Goal: Use online tool/utility: Utilize a website feature to perform a specific function

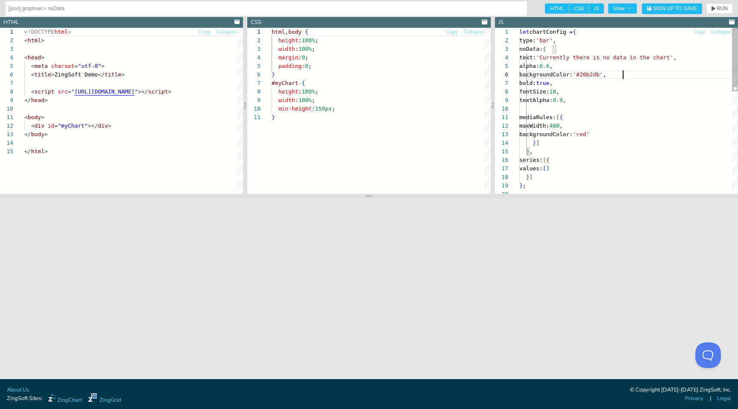
scroll to position [43, 104]
click at [632, 75] on div "} ; } , series: [ { values: [ ] } ] mediaRules: [ { maxWidth: 400 , backgroundC…" at bounding box center [628, 243] width 219 height 431
click at [604, 82] on div "} ; } , series: [ { values: [ ] } ] mediaRules: [ { maxWidth: 400 , backgroundC…" at bounding box center [628, 247] width 219 height 439
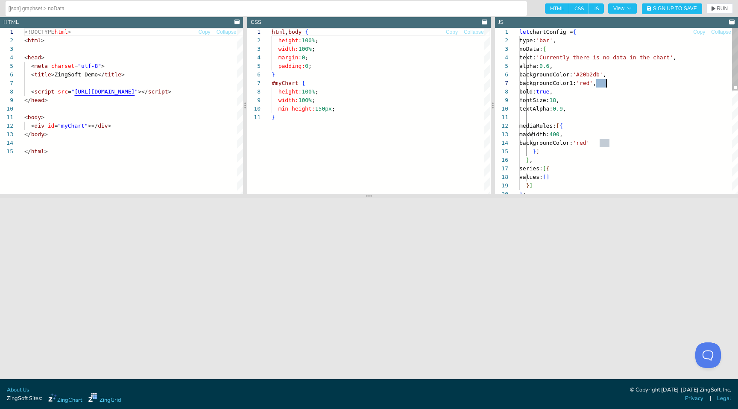
click at [604, 82] on div "} ; } , series: [ { values: [ ] } ] mediaRules: [ { maxWidth: 400 , backgroundC…" at bounding box center [628, 247] width 219 height 439
click at [610, 101] on div "} ; } , series: [ { values: [ ] } ] mediaRules: [ { maxWidth: 400 , backgroundC…" at bounding box center [628, 247] width 219 height 439
click at [721, 9] on span "RUN" at bounding box center [721, 8] width 11 height 5
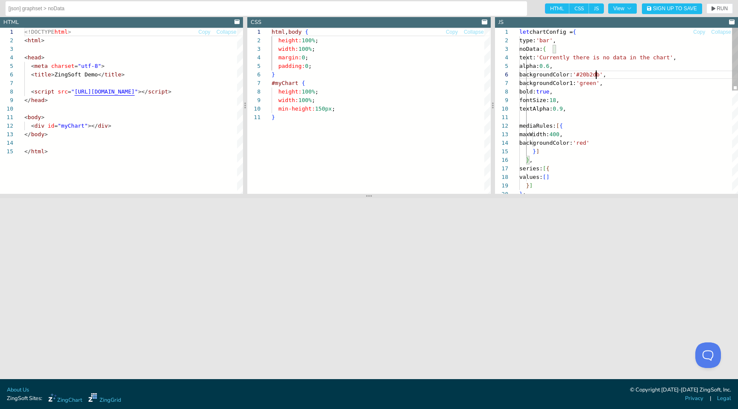
click at [597, 73] on div "} ; } , series: [ { values: [ ] } ] mediaRules: [ { maxWidth: 400 , backgroundC…" at bounding box center [628, 247] width 219 height 439
click at [599, 84] on div "} ; } , series: [ { values: [ ] } ] mediaRules: [ { maxWidth: 400 , backgroundC…" at bounding box center [628, 247] width 219 height 439
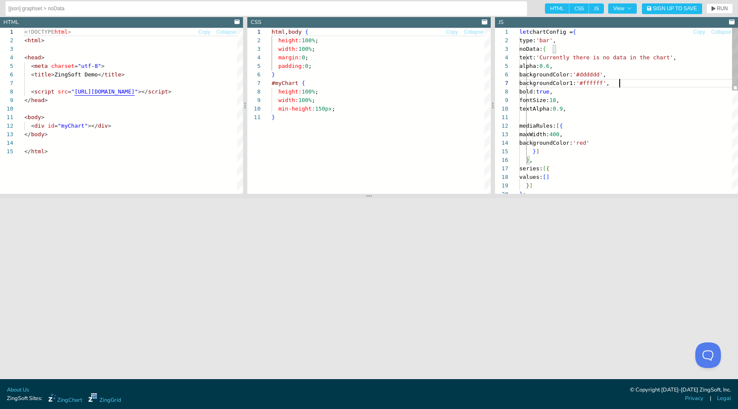
scroll to position [0, 0]
click at [633, 116] on div "} ; } , series: [ { values: [ ] } ] mediaRules: [ { maxWidth: 400 , backgroundC…" at bounding box center [628, 247] width 219 height 439
click at [720, 7] on span "RUN" at bounding box center [721, 8] width 11 height 5
click at [631, 85] on div "} ; } , series: [ { values: [ ] } ] mediaRules: [ { maxWidth: 400 , backgroundC…" at bounding box center [628, 247] width 219 height 439
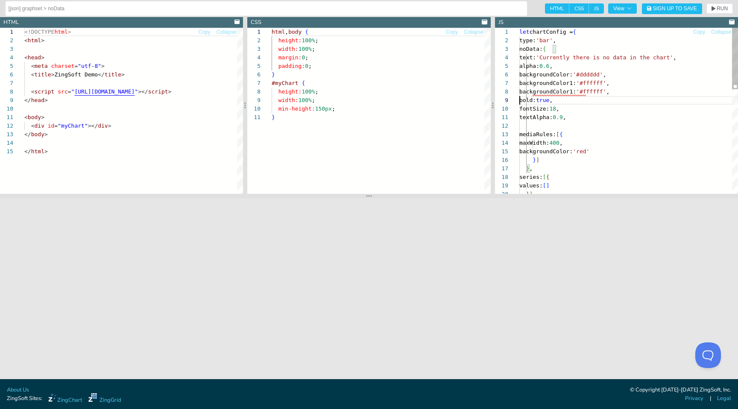
scroll to position [60, 100]
click at [620, 91] on div "} , series: [ { values: [ ] } ] mediaRules: [ { maxWidth: 400 , backgroundColor…" at bounding box center [628, 252] width 219 height 448
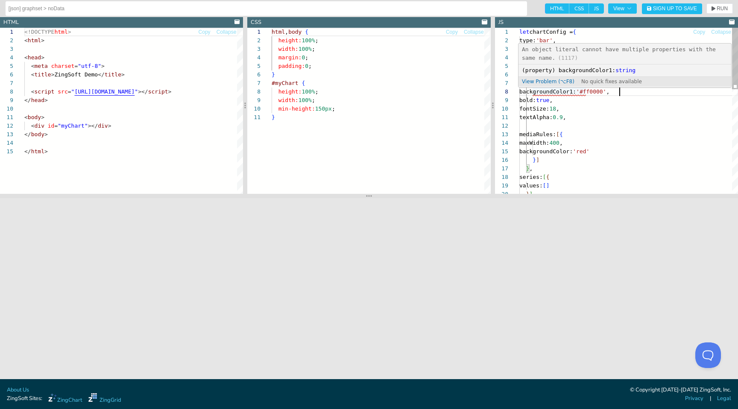
scroll to position [60, 67]
click at [585, 94] on div "} , series: [ { values: [ ] } ] mediaRules: [ { maxWidth: 400 , backgroundColor…" at bounding box center [628, 252] width 219 height 448
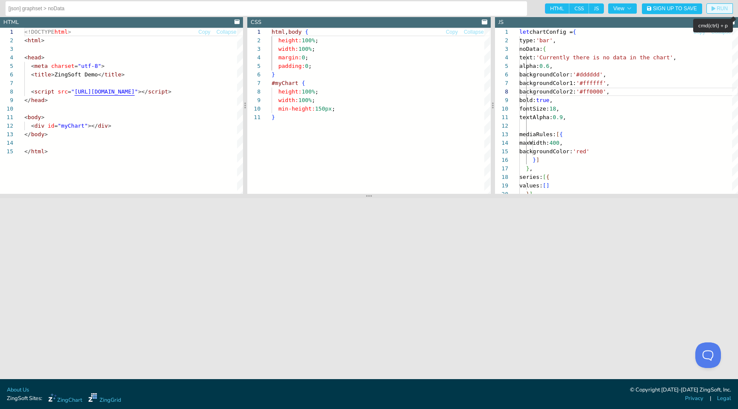
click at [719, 12] on button "RUN" at bounding box center [719, 8] width 26 height 10
click at [572, 92] on div "} , series: [ { values: [ ] } ] mediaRules: [ { maxWidth: 400 , backgroundColor…" at bounding box center [628, 252] width 219 height 448
click at [589, 90] on div "} , series: [ { values: [ ] } ] mediaRules: [ { maxWidth: 400 , backgroundColor…" at bounding box center [628, 252] width 219 height 448
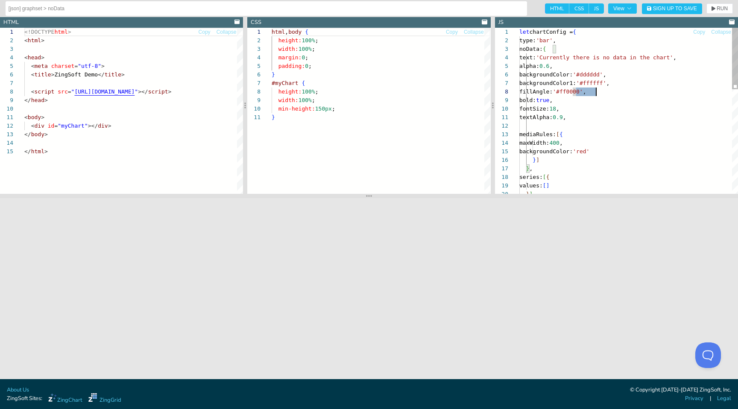
scroll to position [60, 77]
click at [589, 90] on div "} , series: [ { values: [ ] } ] mediaRules: [ { maxWidth: 400 , backgroundColor…" at bounding box center [628, 252] width 219 height 448
click at [723, 7] on span "RUN" at bounding box center [721, 8] width 11 height 5
click at [572, 90] on div "} , series: [ { values: [ ] } ] mediaRules: [ { maxWidth: 400 , backgroundColor…" at bounding box center [628, 252] width 219 height 448
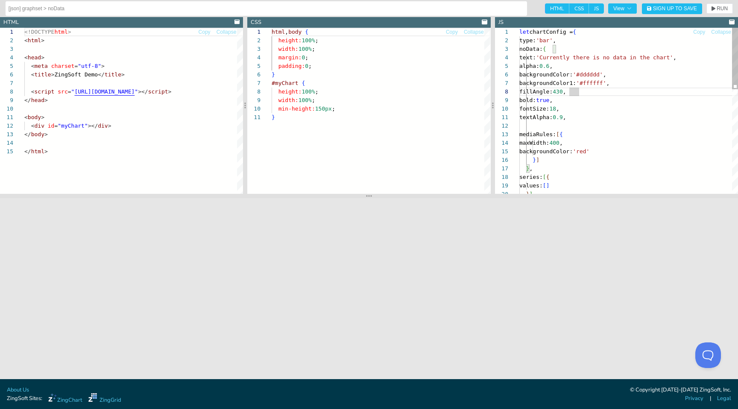
scroll to position [60, 50]
click at [717, 6] on span "RUN" at bounding box center [721, 8] width 11 height 5
click at [576, 89] on div "} , series: [ { values: [ ] } ] mediaRules: [ { maxWidth: 400 , backgroundColor…" at bounding box center [628, 252] width 219 height 448
click at [594, 143] on div "} , series: [ { values: [ ] } ] mediaRules: [ { maxWidth: 400 , backgroundColor…" at bounding box center [628, 252] width 219 height 448
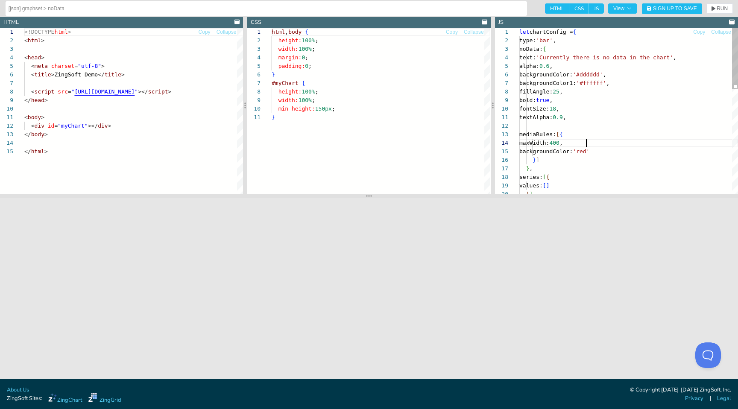
scroll to position [26, 67]
click at [722, 6] on span "RUN" at bounding box center [721, 8] width 11 height 5
click at [574, 92] on div "} , series: [ { values: [ ] } ] mediaRules: [ { maxWidth: 400 , backgroundColor…" at bounding box center [628, 252] width 219 height 448
click at [581, 135] on div "} , series: [ { values: [ ] } ] mediaRules: [ { maxWidth: 400 , backgroundColor…" at bounding box center [628, 252] width 219 height 448
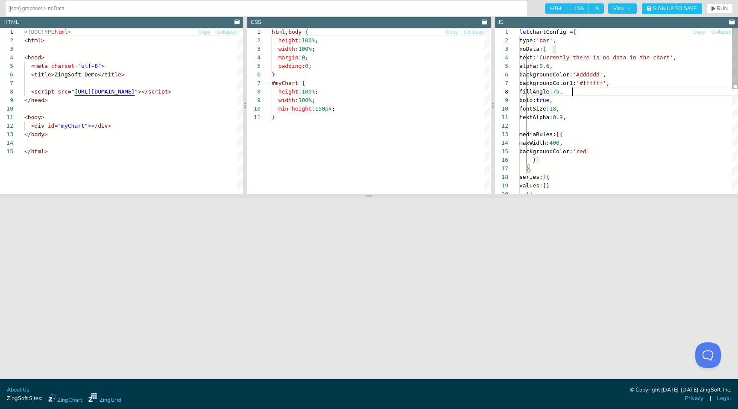
scroll to position [17, 60]
click at [725, 6] on span "RUN" at bounding box center [721, 8] width 11 height 5
click at [559, 65] on div at bounding box center [595, 65] width 126 height 2
click at [566, 61] on div "} , series: [ { values: [ ] } ] mediaRules: [ { maxWidth: 400 , backgroundColor…" at bounding box center [628, 252] width 219 height 448
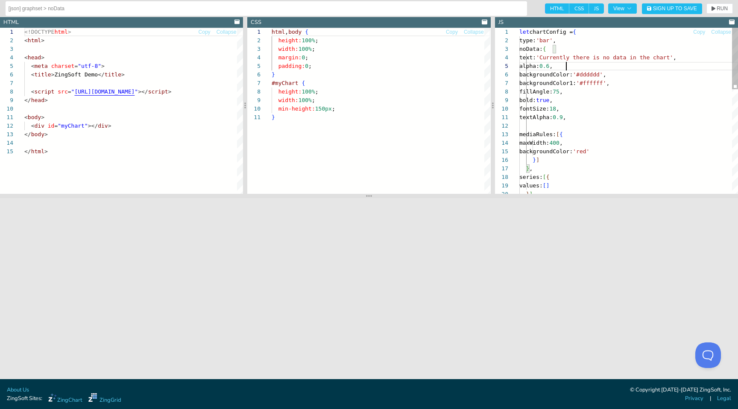
click at [565, 66] on div "} , series: [ { values: [ ] } ] mediaRules: [ { maxWidth: 400 , backgroundColor…" at bounding box center [628, 252] width 219 height 448
click at [600, 126] on div "} , series: [ { values: [ ] } ] mediaRules: [ { maxWidth: 400 , backgroundColor…" at bounding box center [628, 252] width 219 height 448
type textarea "textAlpha: 0.9, mediaRules: [{ maxWidth: 400, backgroundColor: 'red' }] }, seri…"
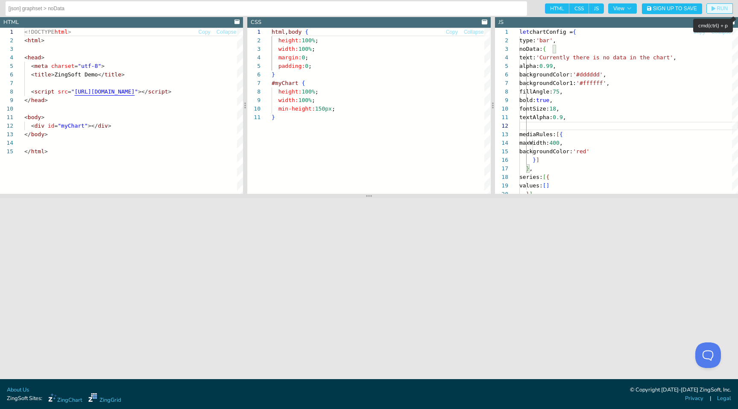
click at [722, 9] on span "RUN" at bounding box center [721, 8] width 11 height 5
